Goal: Task Accomplishment & Management: Manage account settings

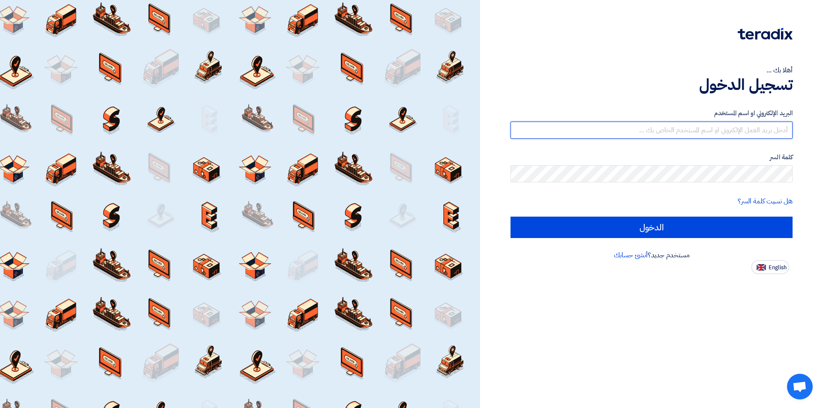
click at [686, 129] on input "text" at bounding box center [651, 130] width 282 height 17
type input "[EMAIL_ADDRESS][DOMAIN_NAME]"
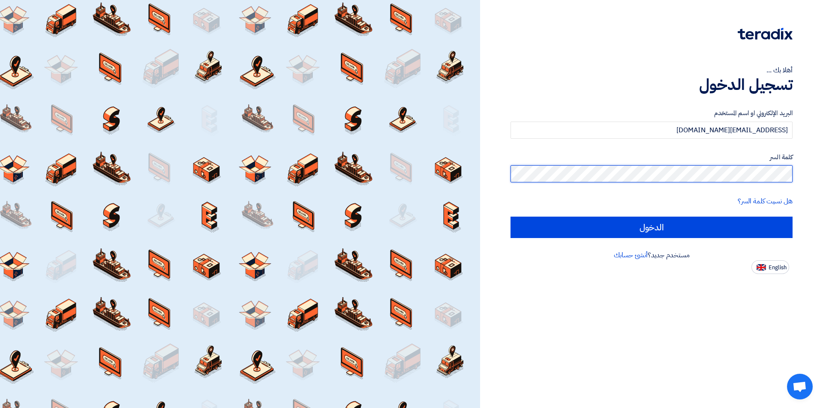
click at [510, 217] on input "الدخول" at bounding box center [651, 227] width 282 height 21
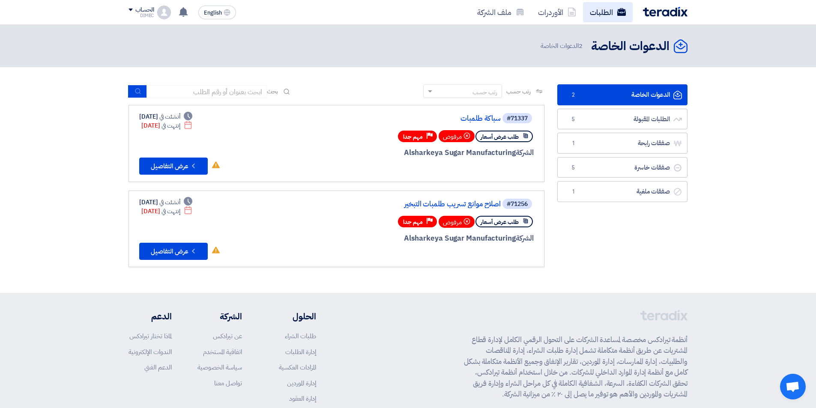
click at [606, 8] on link "الطلبات" at bounding box center [608, 12] width 50 height 20
